Goal: Transaction & Acquisition: Purchase product/service

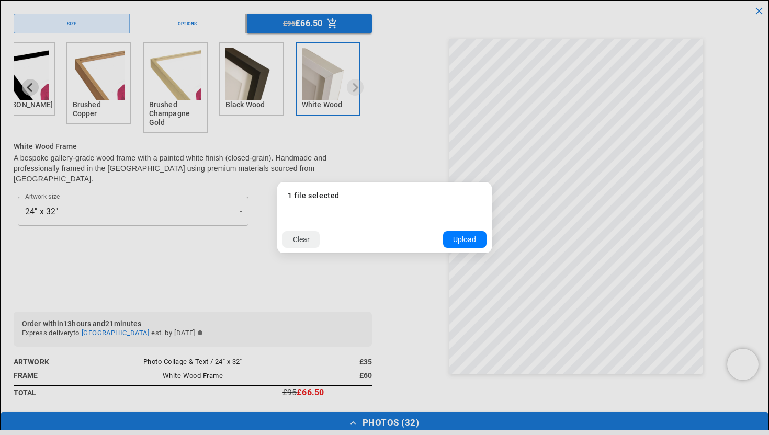
scroll to position [0, 204]
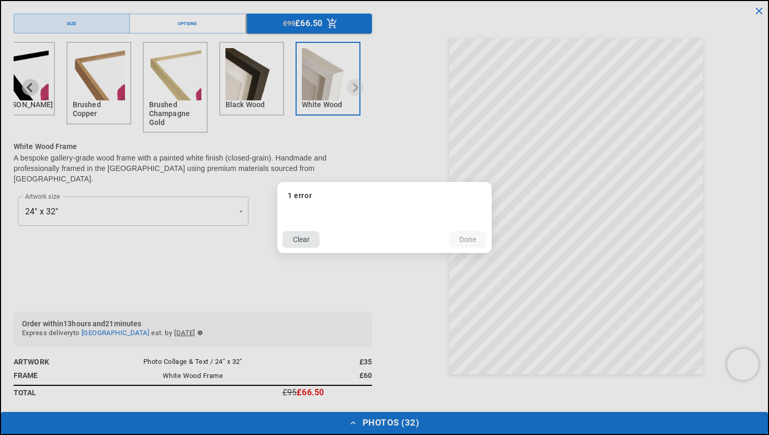
click at [309, 241] on button "Clear" at bounding box center [300, 239] width 37 height 17
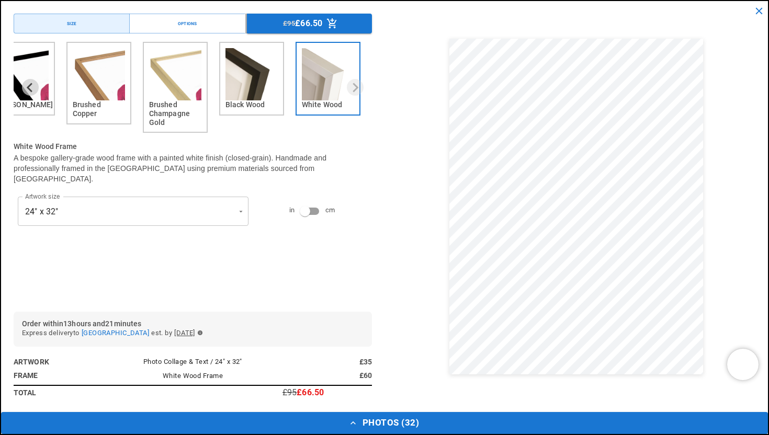
scroll to position [0, 408]
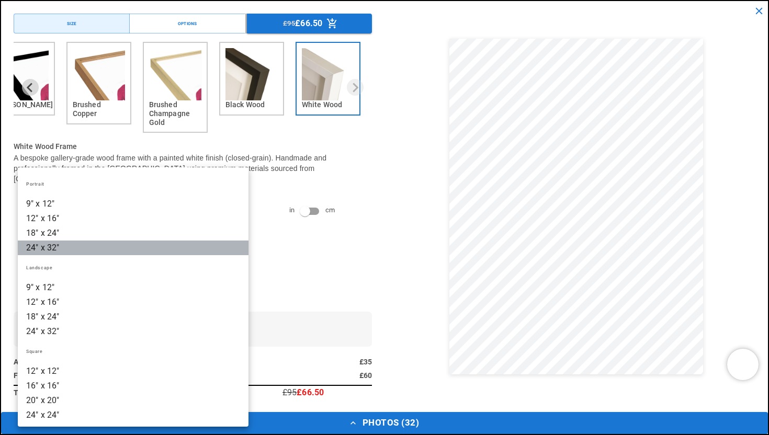
click at [180, 248] on li "24" x 32"" at bounding box center [133, 248] width 231 height 15
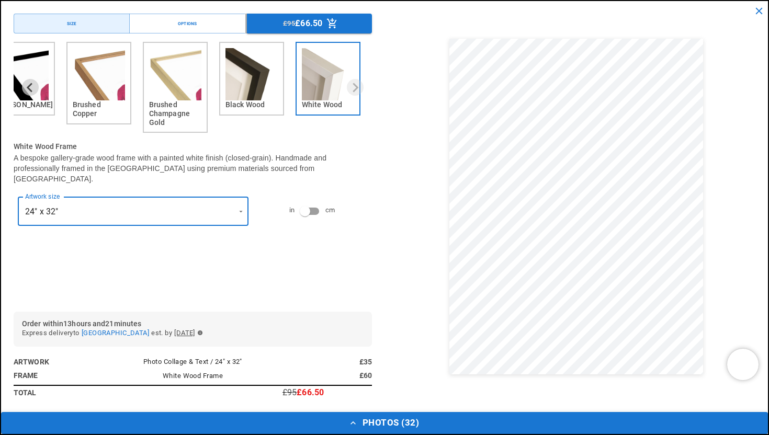
click at [355, 425] on icon "button" at bounding box center [353, 423] width 10 height 10
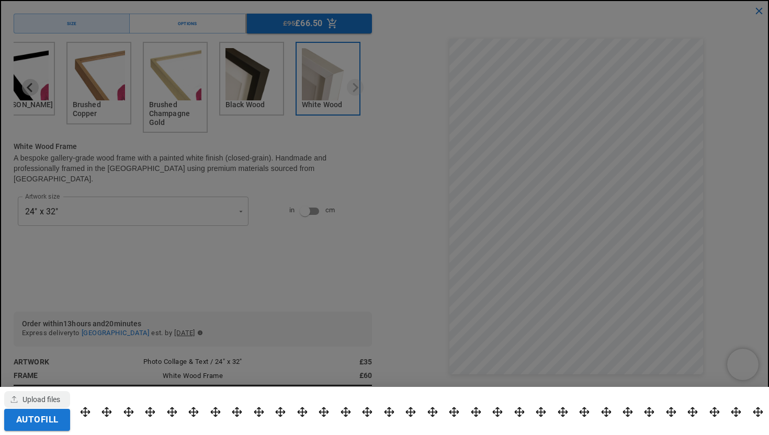
scroll to position [0, 204]
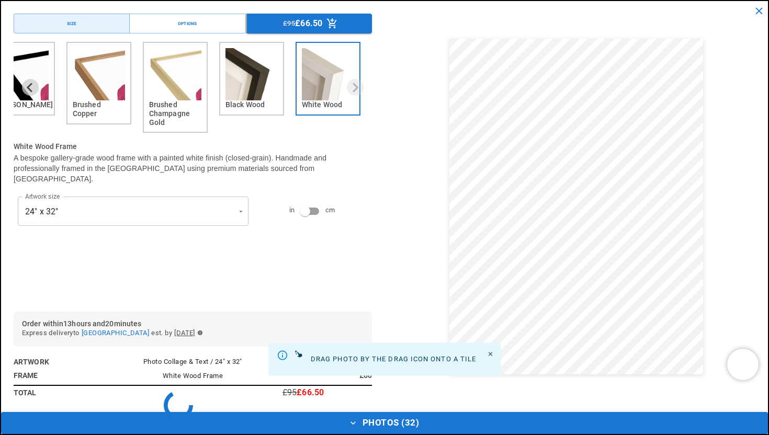
click at [112, 406] on div "Autofill" at bounding box center [384, 217] width 769 height 435
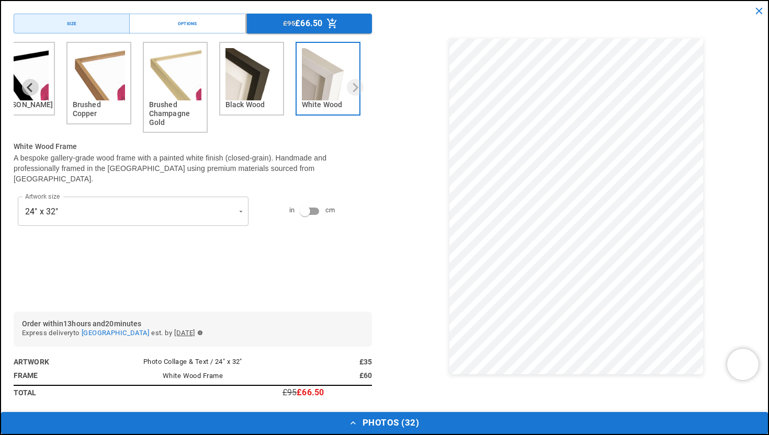
click at [356, 420] on icon "button" at bounding box center [353, 423] width 10 height 10
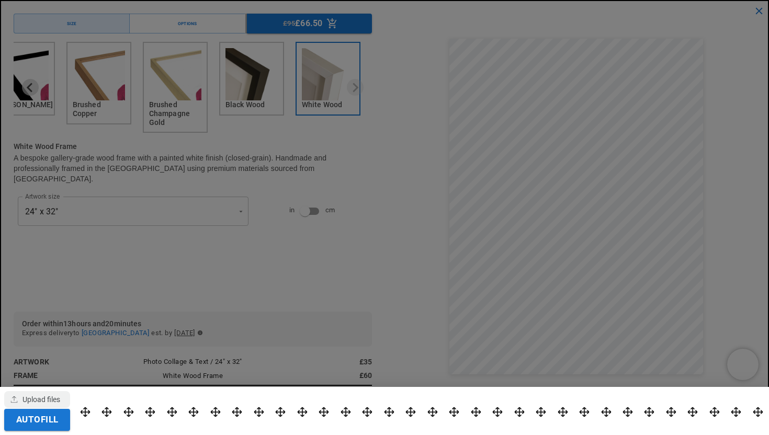
scroll to position [0, 408]
click at [45, 399] on div "button" at bounding box center [37, 399] width 66 height 17
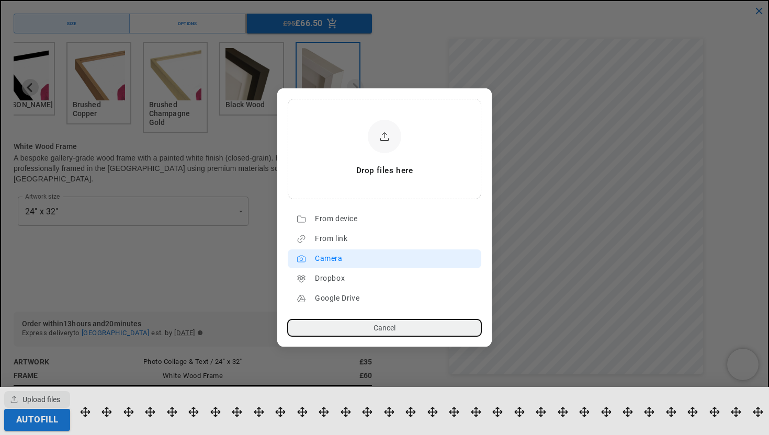
scroll to position [0, 0]
click at [346, 257] on div "Camera" at bounding box center [395, 259] width 161 height 17
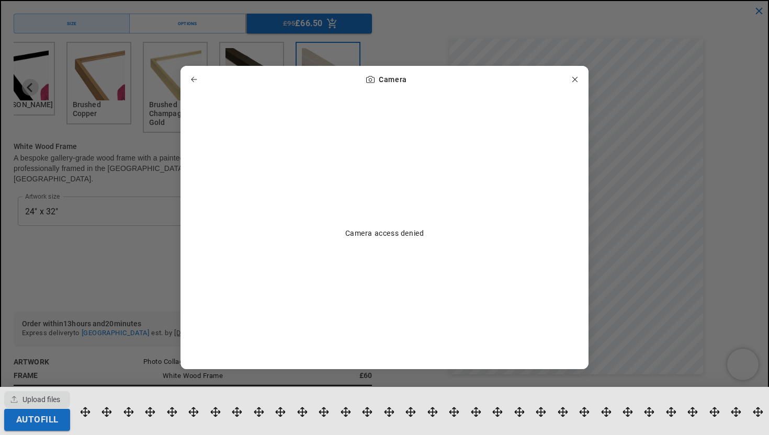
scroll to position [0, 204]
click at [193, 77] on icon "button" at bounding box center [194, 79] width 6 height 5
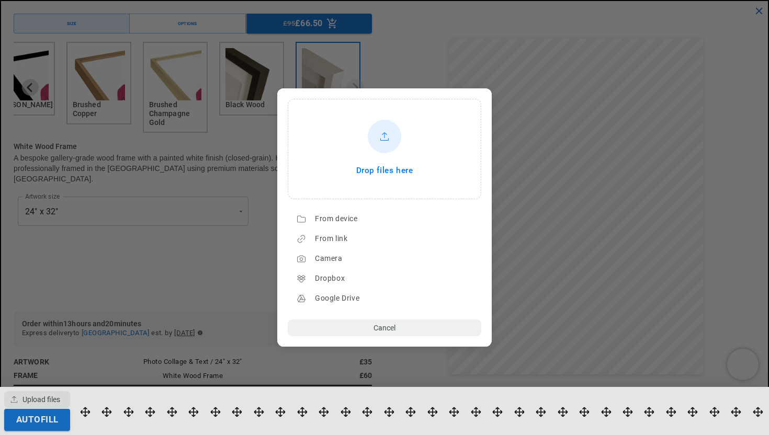
scroll to position [0, 0]
click at [379, 160] on div "Drop files here" at bounding box center [384, 148] width 190 height 97
click at [406, 332] on button "Cancel" at bounding box center [385, 328] width 194 height 17
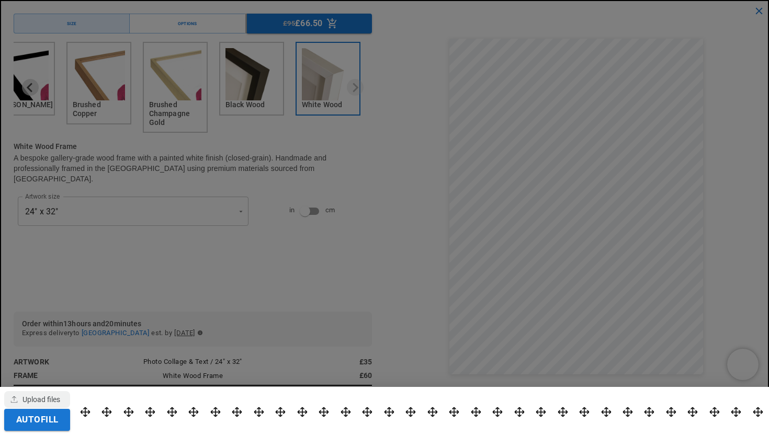
scroll to position [0, 408]
click at [192, 30] on div at bounding box center [384, 217] width 769 height 435
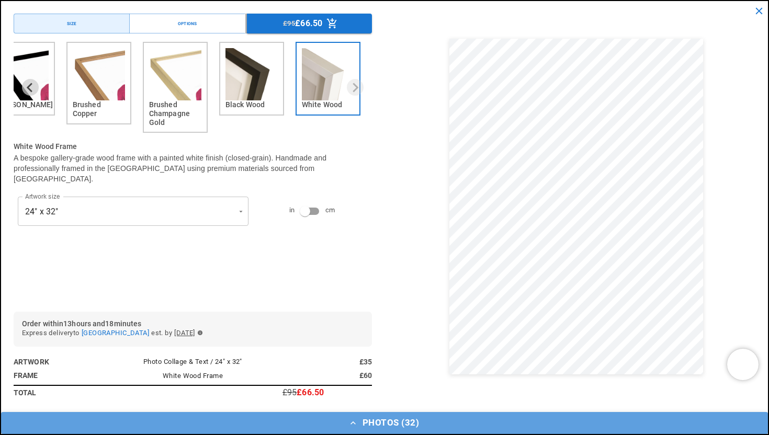
click at [365, 426] on button "Photos ( 32 )" at bounding box center [384, 423] width 767 height 22
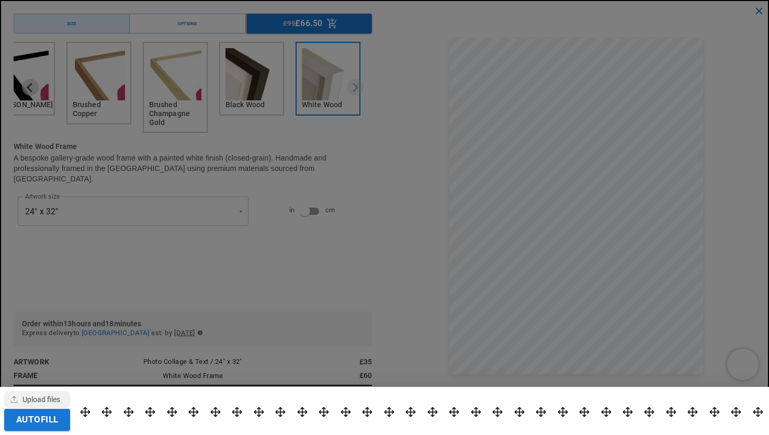
scroll to position [0, 0]
click at [37, 394] on div "button" at bounding box center [37, 399] width 66 height 17
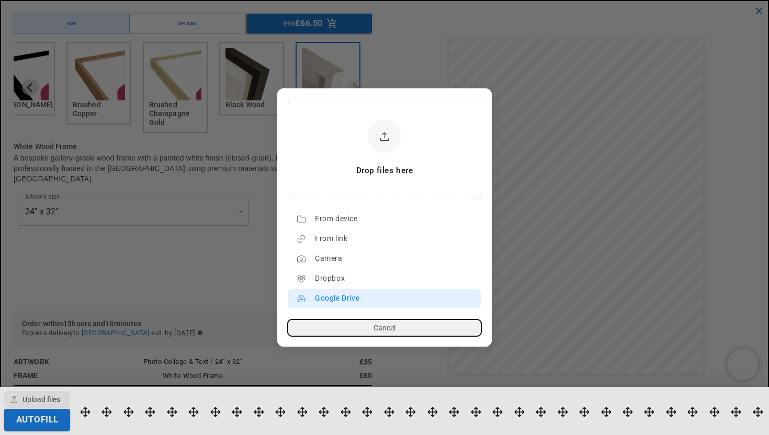
scroll to position [0, 408]
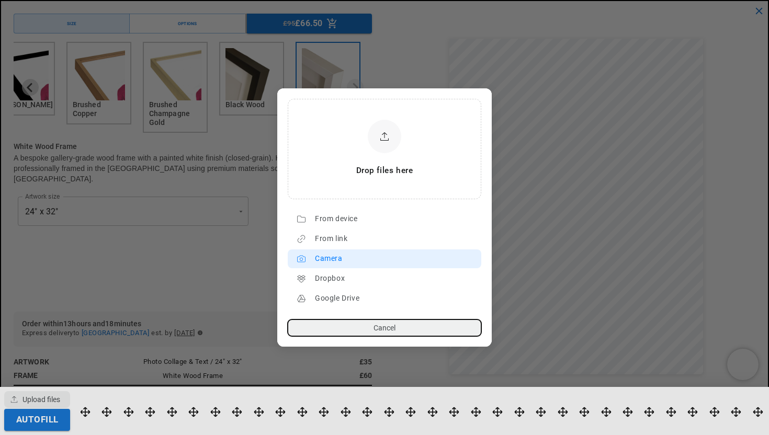
click at [339, 258] on div "Camera" at bounding box center [395, 259] width 161 height 17
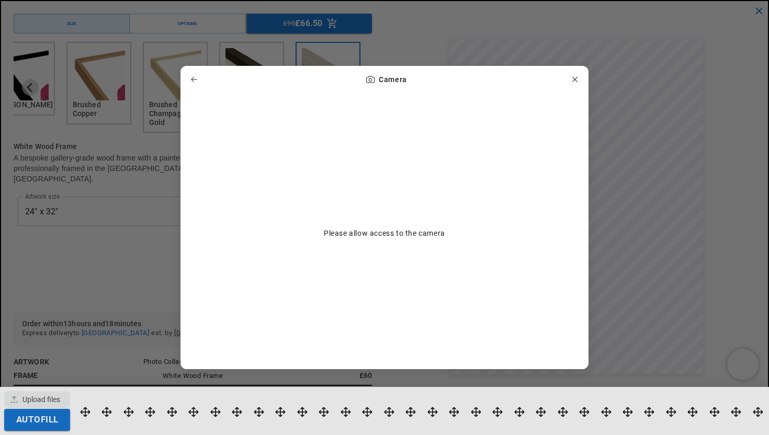
scroll to position [0, 0]
click at [571, 77] on icon "button" at bounding box center [575, 79] width 8 height 8
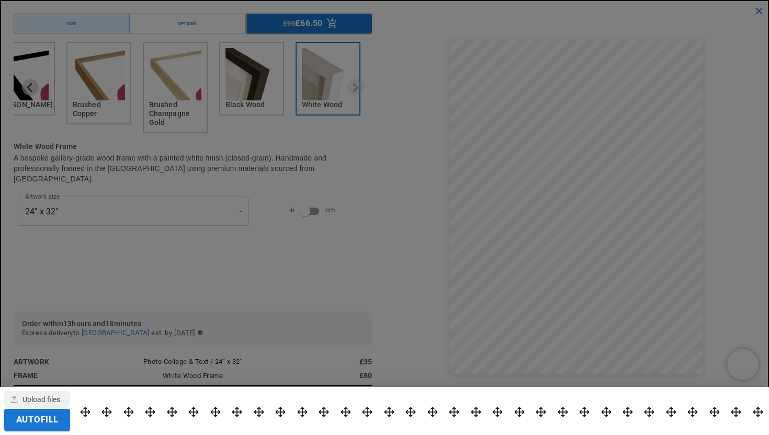
click at [355, 263] on div at bounding box center [384, 217] width 769 height 435
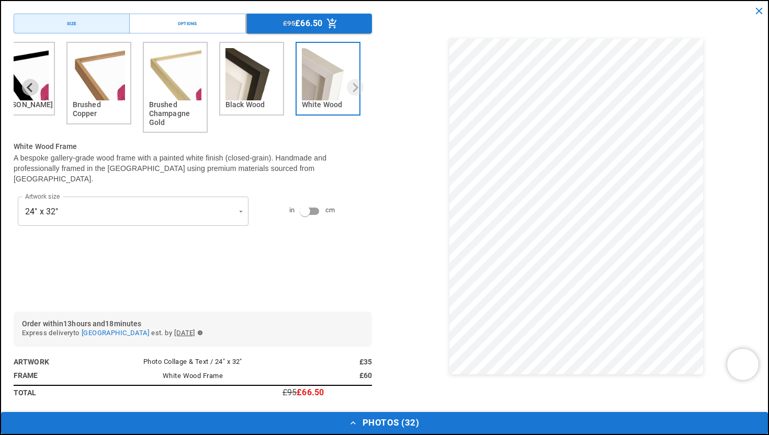
click at [386, 429] on button "Photos ( 32 )" at bounding box center [384, 423] width 767 height 22
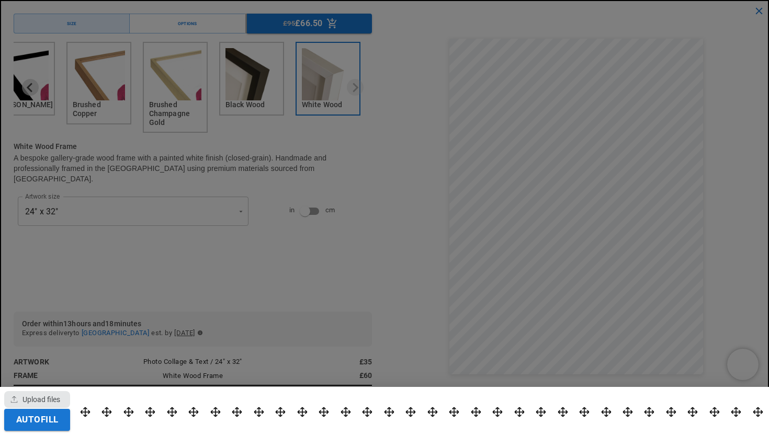
click at [54, 399] on div "button" at bounding box center [37, 399] width 66 height 17
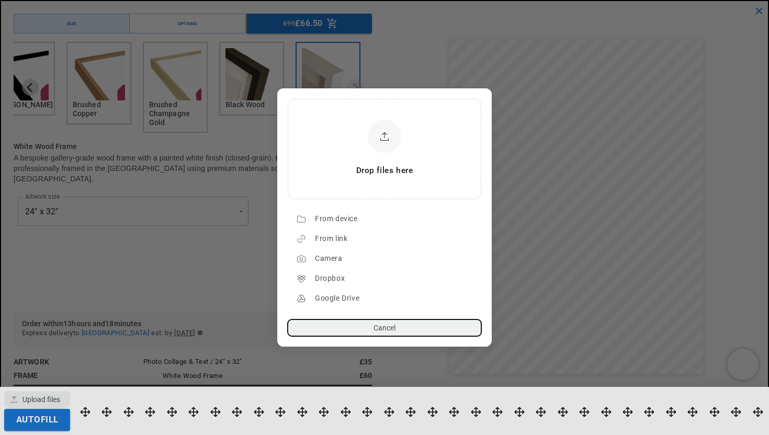
scroll to position [0, 408]
click at [379, 160] on div "Drop files here" at bounding box center [384, 148] width 190 height 97
click at [416, 325] on button "Cancel" at bounding box center [385, 328] width 194 height 17
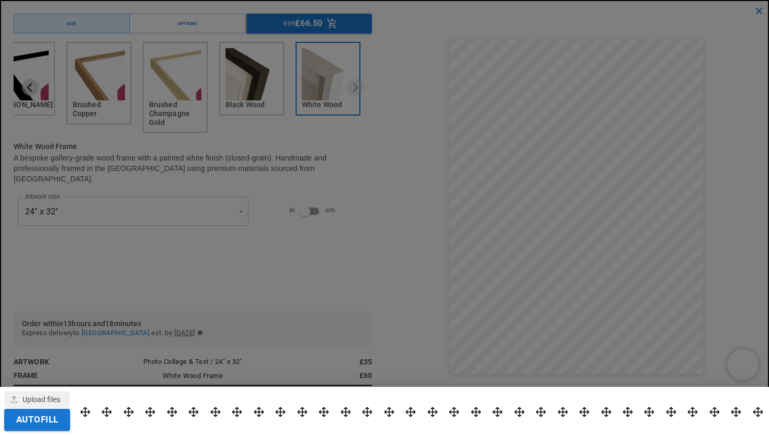
scroll to position [0, 204]
click at [559, 91] on div at bounding box center [384, 217] width 769 height 435
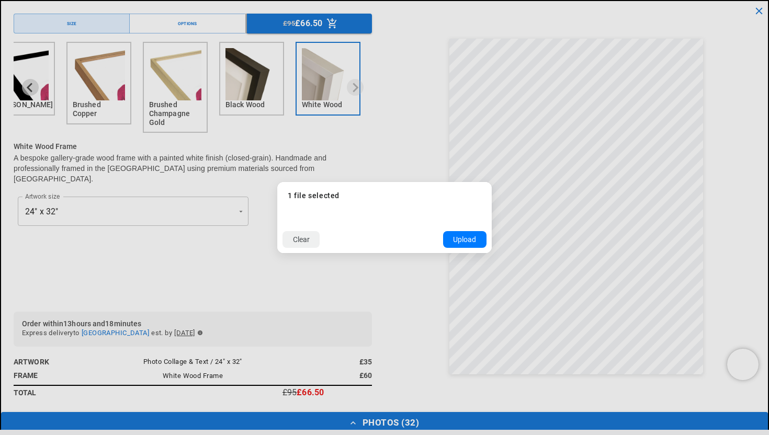
click at [590, 105] on div "Size Options £95 £66.50 No Frame [PERSON_NAME] Brushed Copper Brushed Champagne…" at bounding box center [384, 217] width 769 height 435
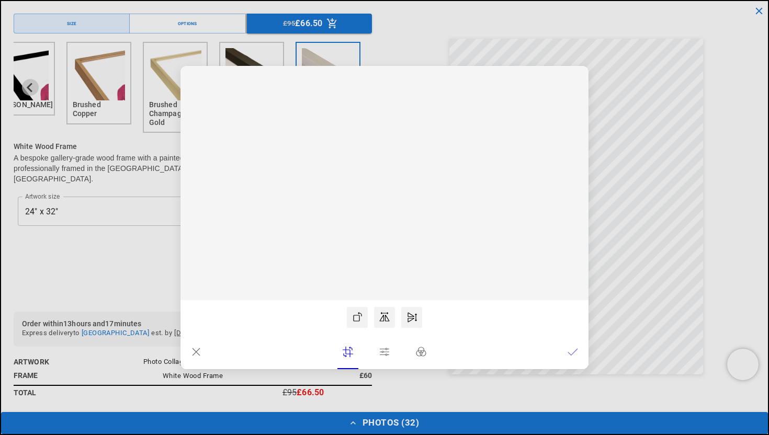
scroll to position [0, 408]
click at [195, 351] on icon at bounding box center [196, 351] width 7 height 7
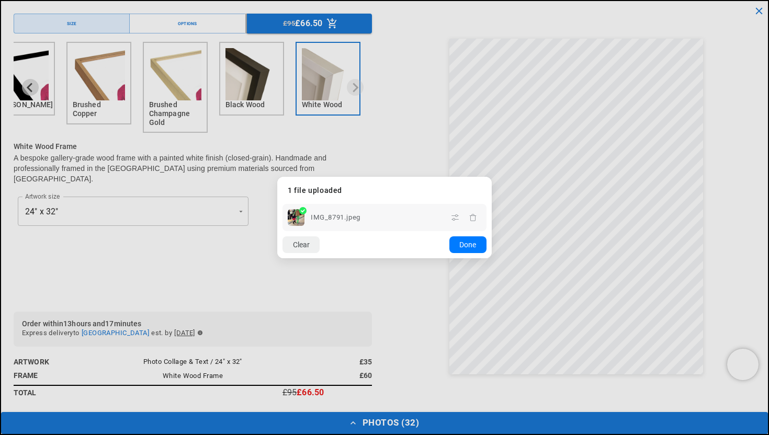
scroll to position [0, 0]
click at [303, 212] on icon at bounding box center [302, 210] width 7 height 7
click at [304, 210] on icon at bounding box center [303, 210] width 4 height 3
click at [311, 245] on button "Clear" at bounding box center [300, 244] width 37 height 17
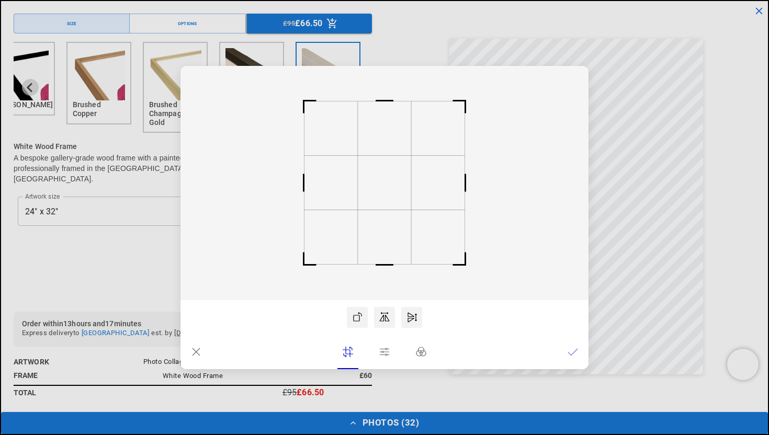
scroll to position [0, 408]
click at [196, 350] on icon at bounding box center [196, 352] width 10 height 10
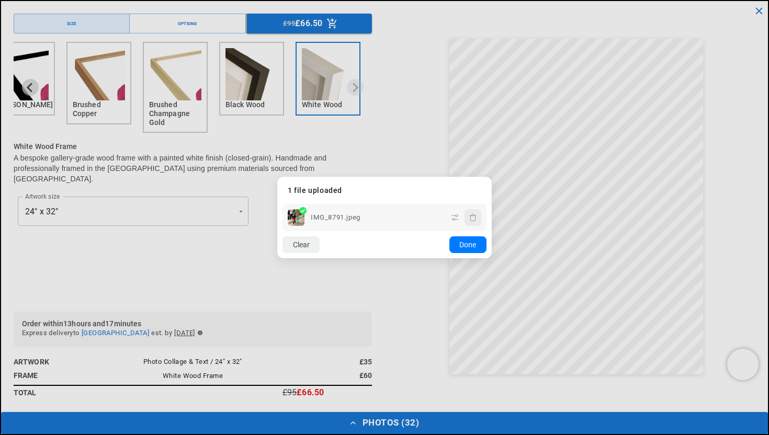
click at [474, 219] on icon "button" at bounding box center [473, 217] width 8 height 8
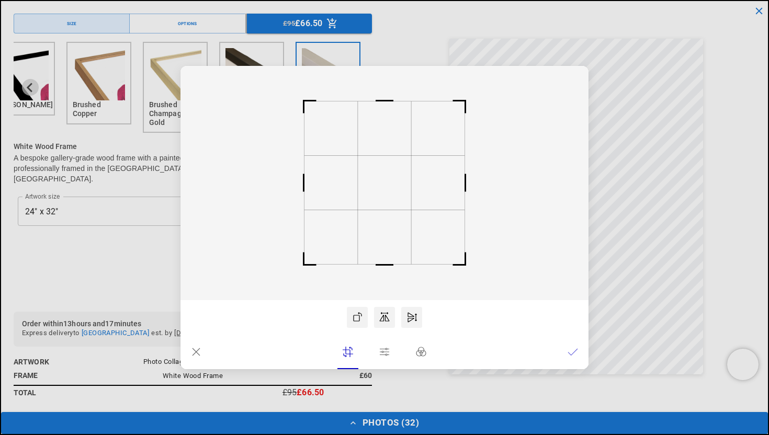
click at [190, 352] on lr-btn-ui at bounding box center [196, 352] width 21 height 21
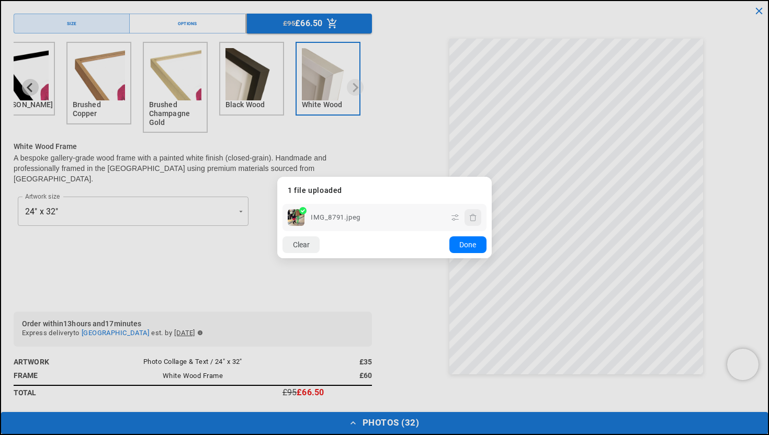
scroll to position [0, 0]
click at [306, 246] on button "Clear" at bounding box center [300, 244] width 37 height 17
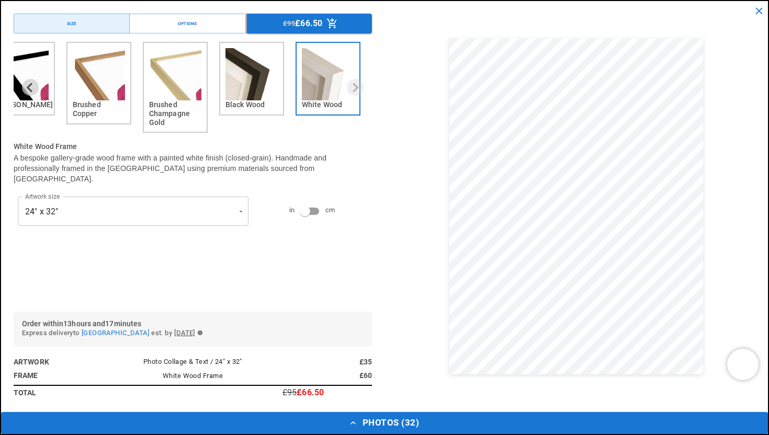
scroll to position [0, 408]
click at [759, 12] on icon "close" at bounding box center [759, 11] width 12 height 12
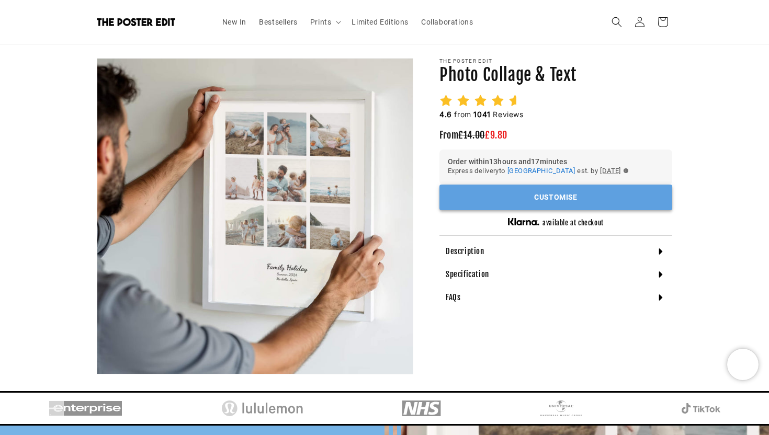
click at [589, 197] on button "Customise" at bounding box center [555, 198] width 233 height 26
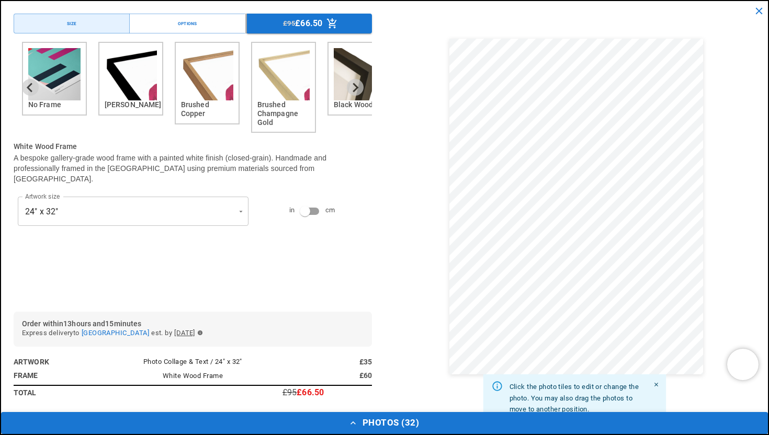
scroll to position [0, 0]
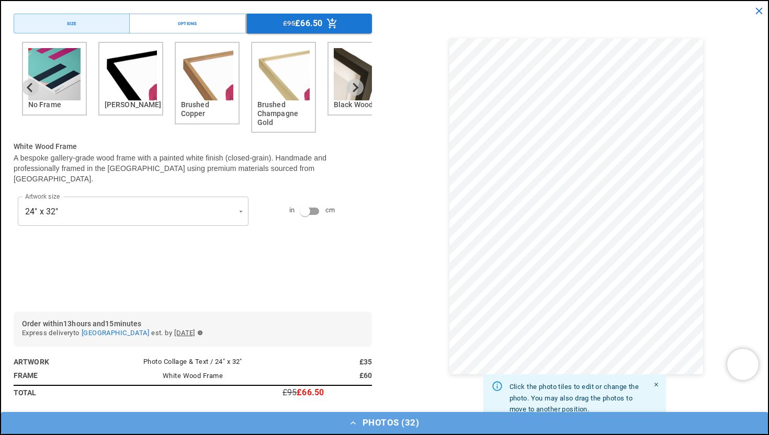
click at [388, 428] on button "Photos ( 32 )" at bounding box center [384, 423] width 767 height 22
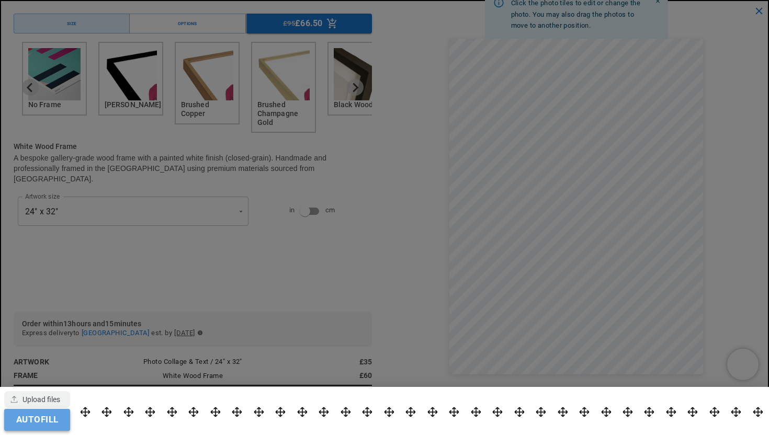
click at [55, 417] on button "Autofill" at bounding box center [37, 420] width 66 height 22
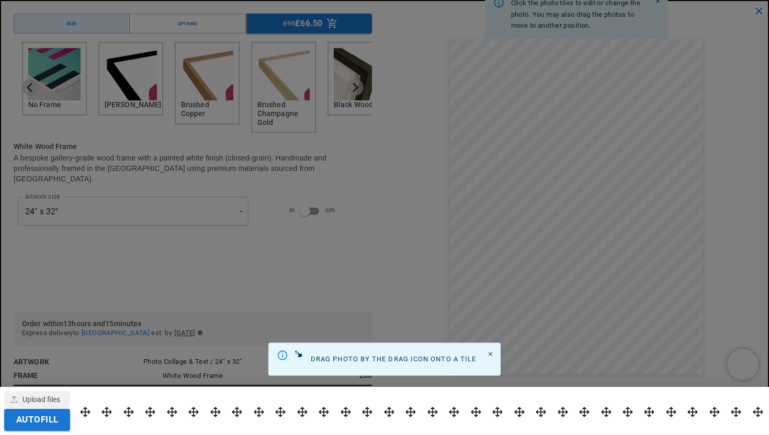
scroll to position [0, 204]
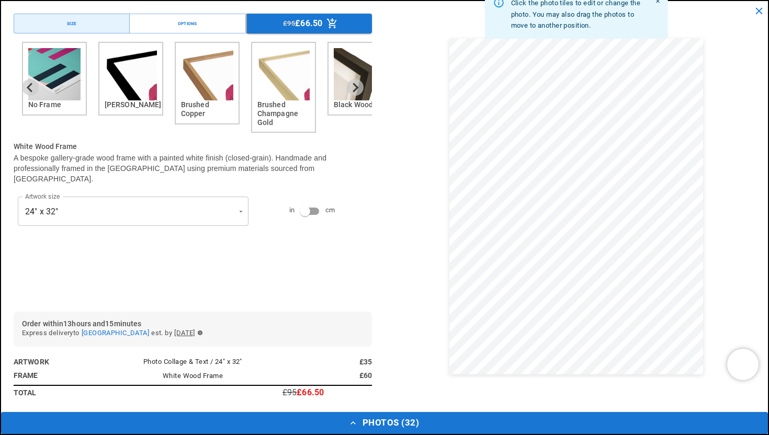
scroll to position [0, 0]
